Goal: Task Accomplishment & Management: Complete application form

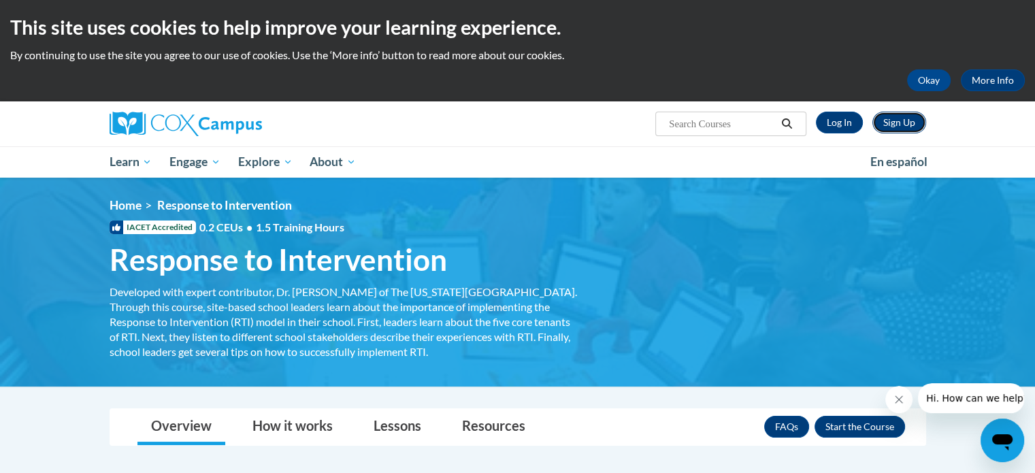
click at [904, 122] on link "Sign Up" at bounding box center [899, 123] width 54 height 22
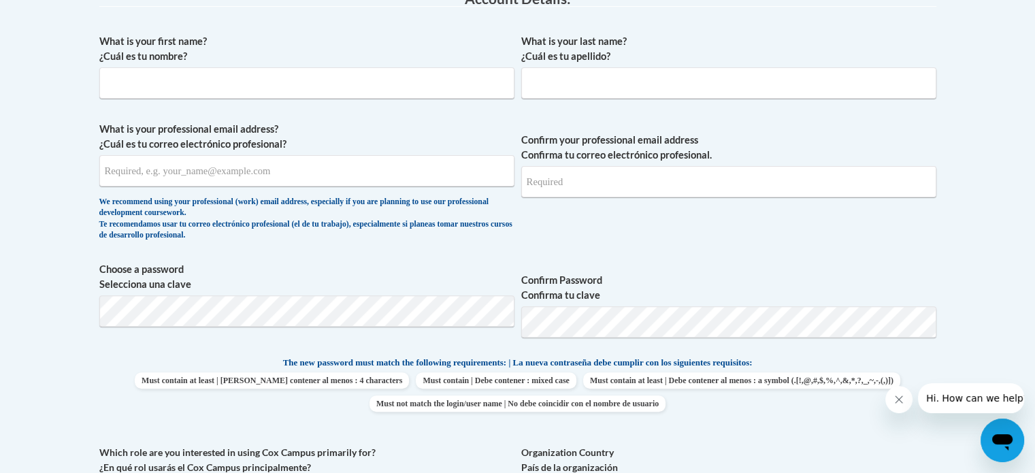
scroll to position [366, 0]
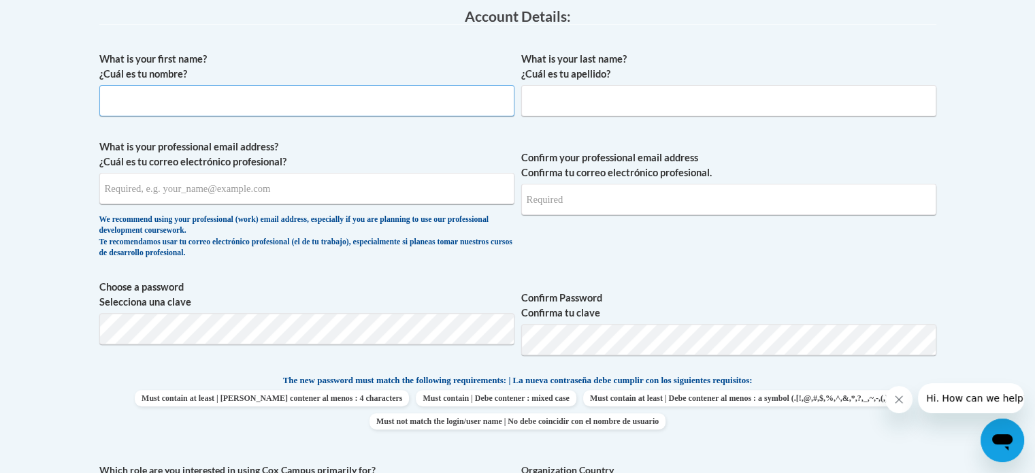
click at [245, 107] on input "What is your first name? ¿Cuál es tu nombre?" at bounding box center [306, 100] width 415 height 31
type input "[PERSON_NAME]"
type input "[EMAIL_ADDRESS][DOMAIN_NAME]"
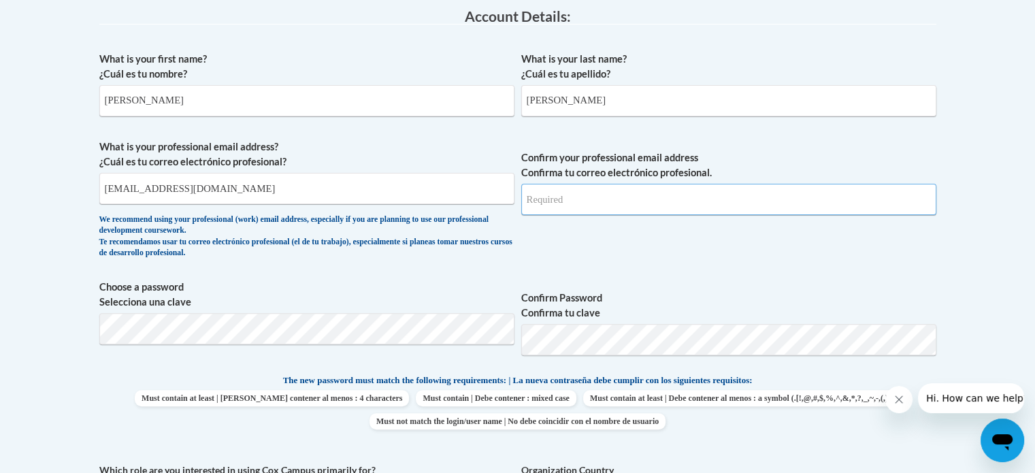
type input "[EMAIL_ADDRESS][DOMAIN_NAME]"
click at [276, 184] on input "[EMAIL_ADDRESS][DOMAIN_NAME]" at bounding box center [306, 188] width 415 height 31
type input "c"
click at [276, 184] on input "What is your professional email address? ¿Cuál es tu correo electrónico profesi…" at bounding box center [306, 188] width 415 height 31
type input "[EMAIL_ADDRESS][DOMAIN_NAME]"
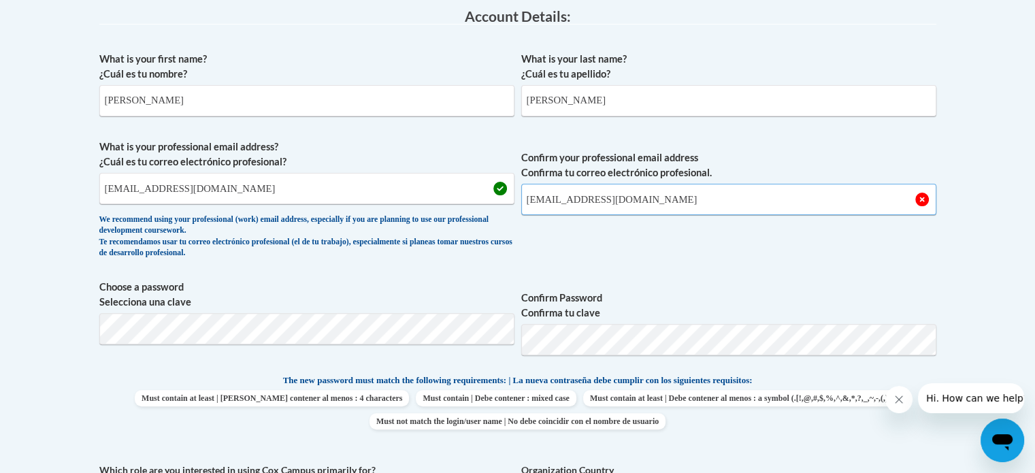
click at [649, 204] on input "[EMAIL_ADDRESS][DOMAIN_NAME]" at bounding box center [728, 199] width 415 height 31
type input "c"
type input "[EMAIL_ADDRESS][DOMAIN_NAME]"
click at [572, 259] on span "Confirm your professional email address Confirma tu correo electrónico profesio…" at bounding box center [728, 203] width 415 height 126
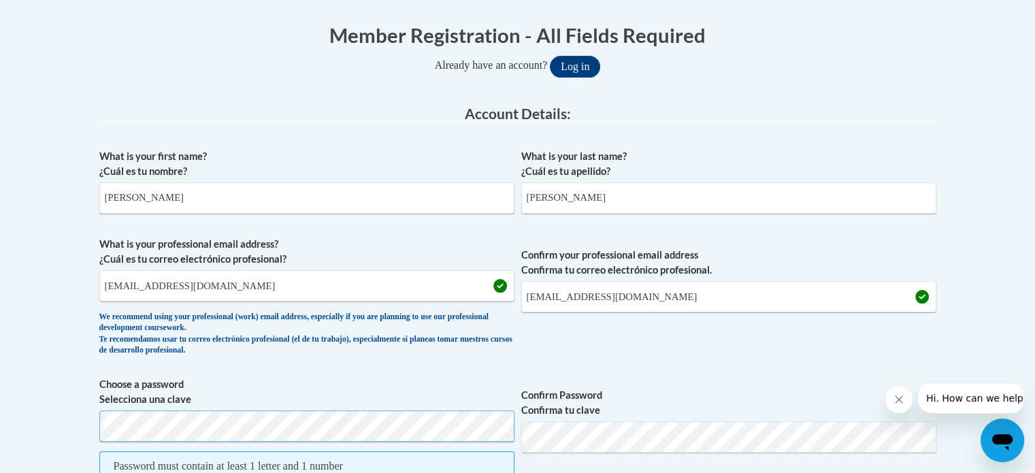
scroll to position [265, 0]
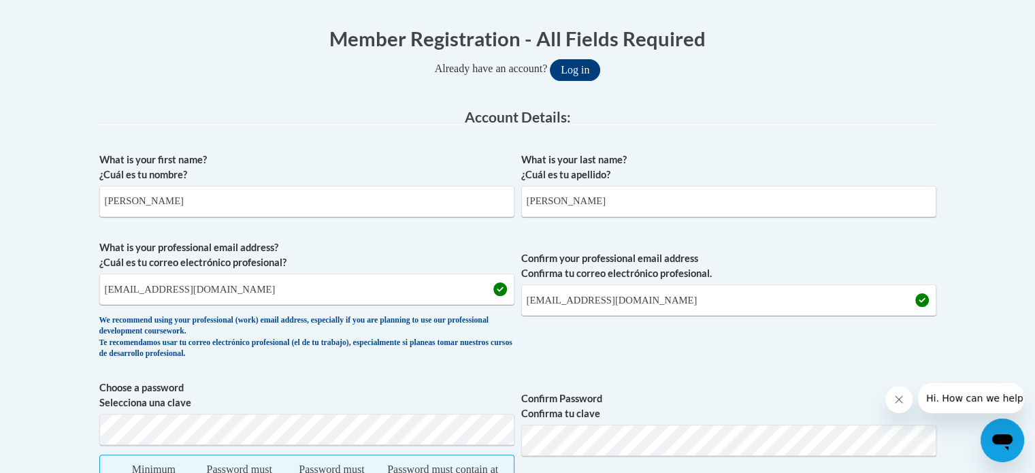
click at [316, 401] on label "Choose a password Selecciona una clave" at bounding box center [306, 395] width 415 height 30
drag, startPoint x: 316, startPoint y: 401, endPoint x: 242, endPoint y: 391, distance: 74.1
click at [242, 391] on label "Choose a password Selecciona una clave" at bounding box center [306, 395] width 415 height 30
click at [242, 408] on label "Choose a password Selecciona una clave" at bounding box center [306, 395] width 415 height 30
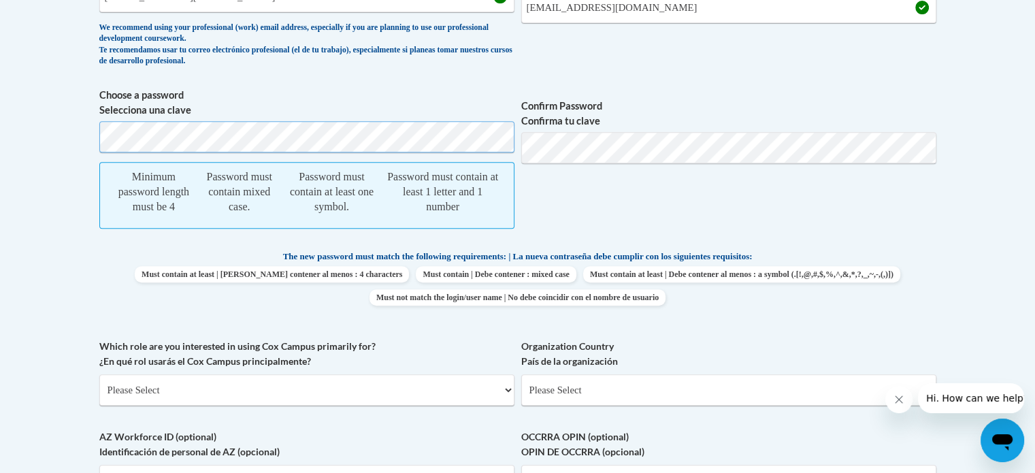
scroll to position [561, 0]
